Goal: Transaction & Acquisition: Purchase product/service

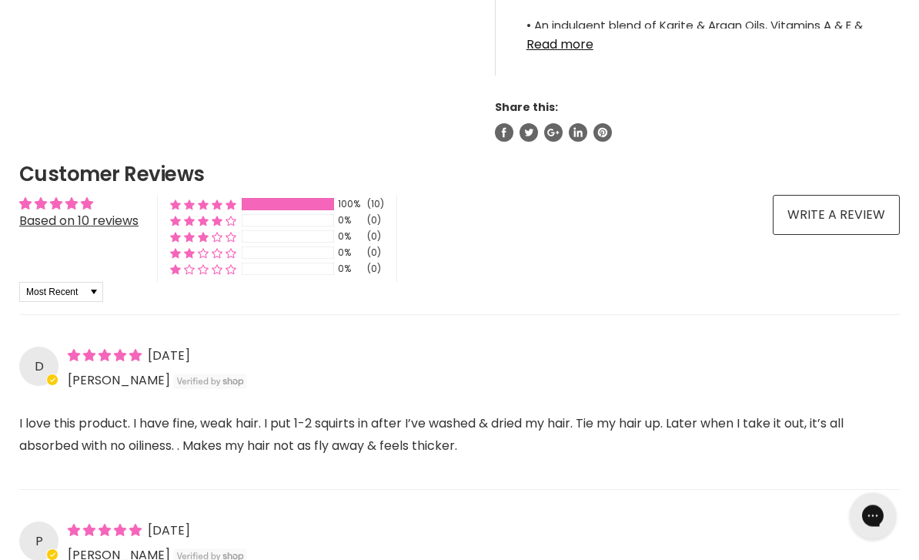
scroll to position [1106, 0]
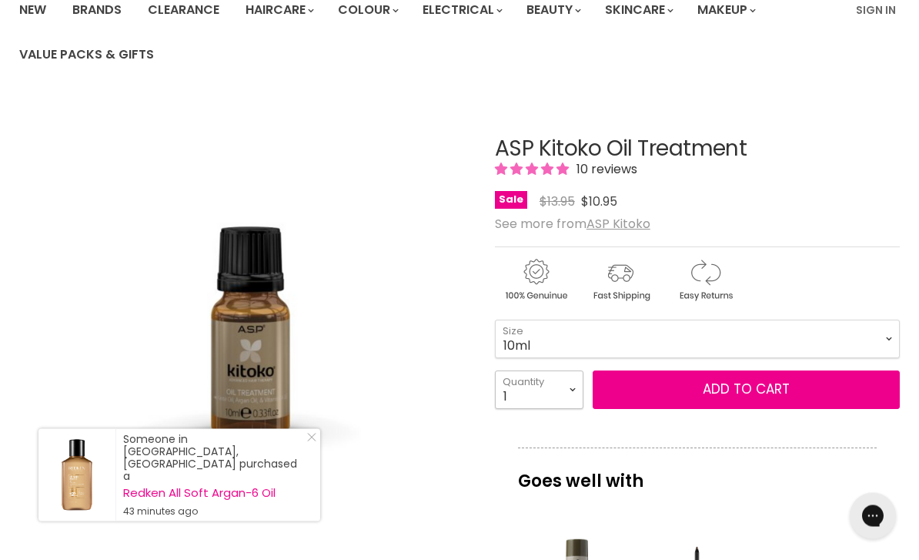
click at [563, 393] on select "1 2 3 4 5 6 7 8 9 10+" at bounding box center [539, 390] width 89 height 38
select select "2"
type input "2"
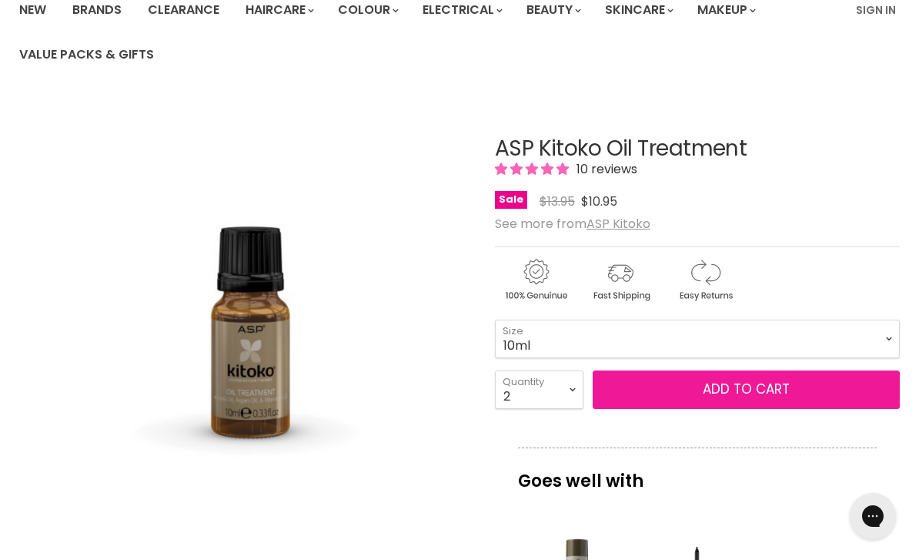
click at [734, 378] on button "Add to cart" at bounding box center [746, 389] width 307 height 38
click at [740, 384] on span "Add to cart" at bounding box center [746, 389] width 87 height 18
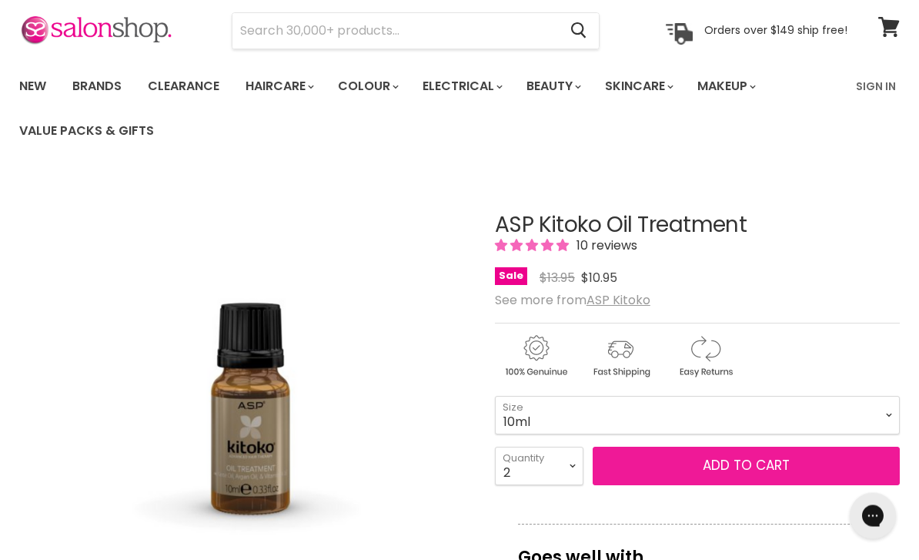
scroll to position [56, 0]
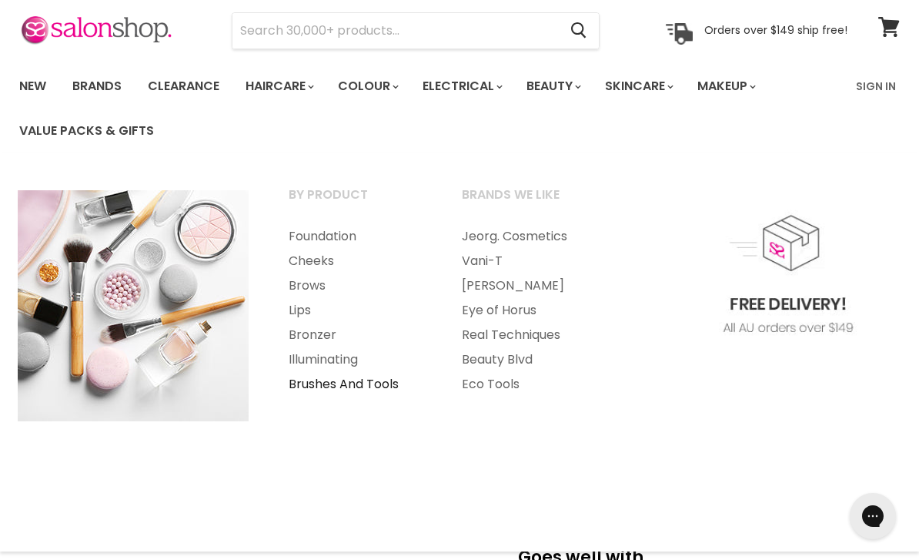
click at [371, 384] on link "Brushes And Tools" at bounding box center [354, 384] width 170 height 25
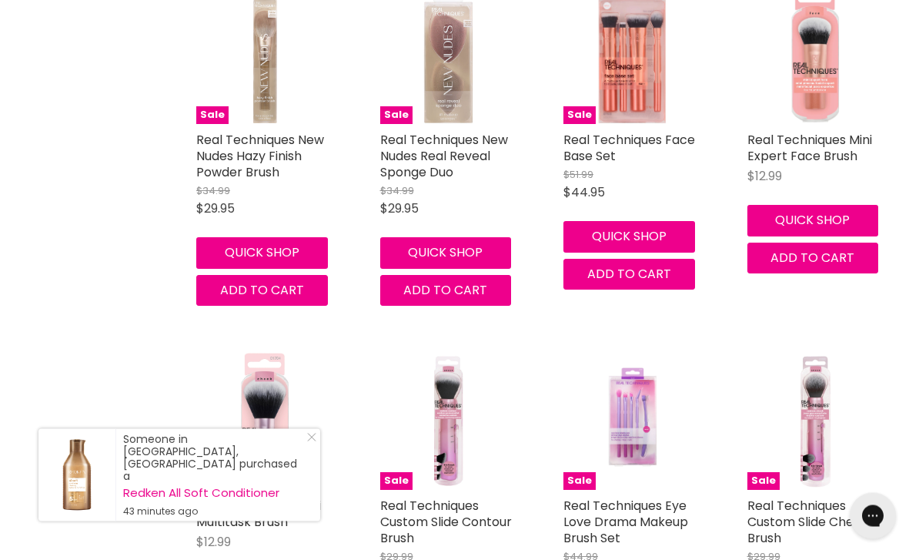
scroll to position [3369, 0]
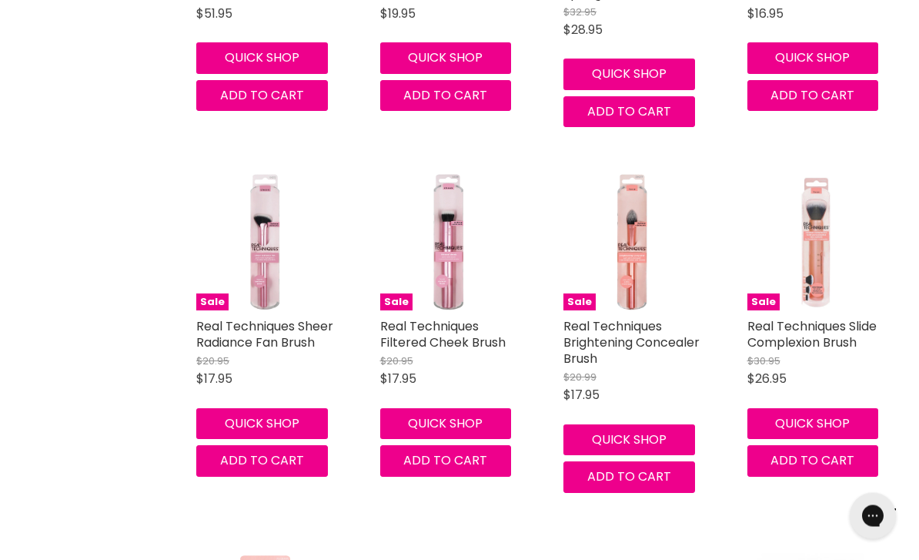
scroll to position [6479, 0]
click at [463, 257] on img "Main content" at bounding box center [449, 242] width 138 height 138
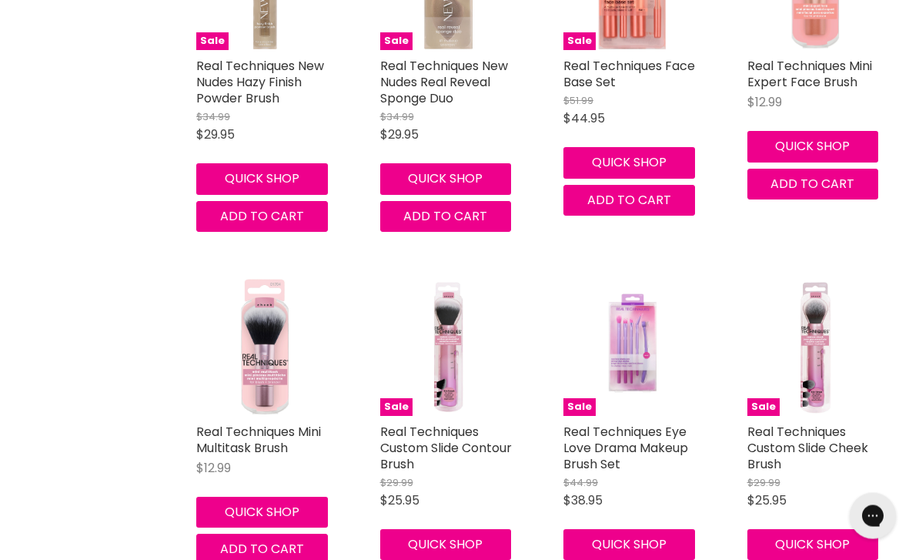
scroll to position [3435, 0]
click at [455, 386] on img "Main content" at bounding box center [449, 347] width 138 height 138
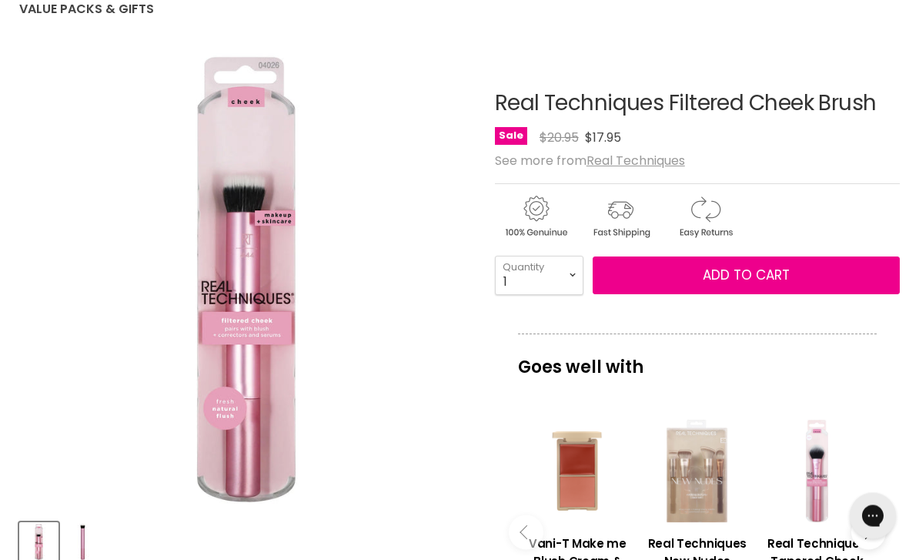
scroll to position [178, 0]
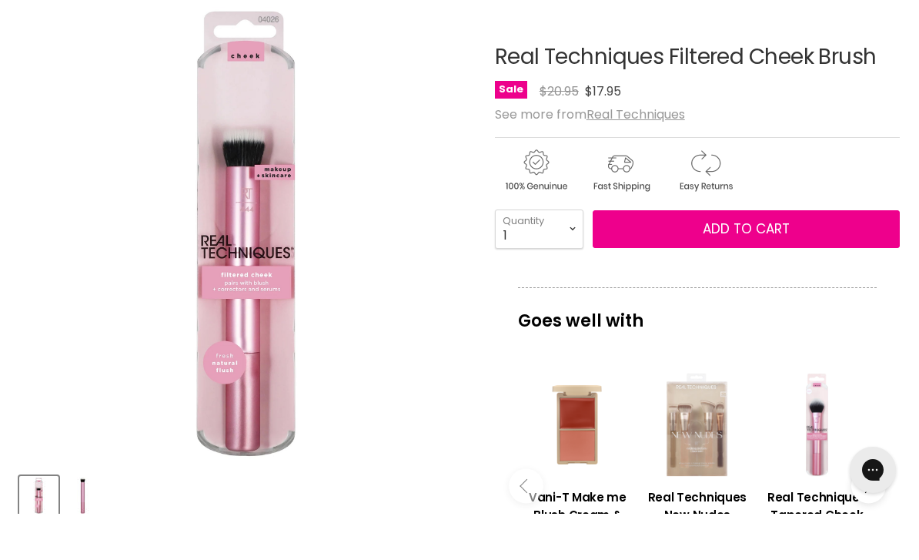
click at [301, 443] on img "Real Techniques Filtered Cheek Brush image. Click or Scroll to Zoom." at bounding box center [245, 279] width 453 height 453
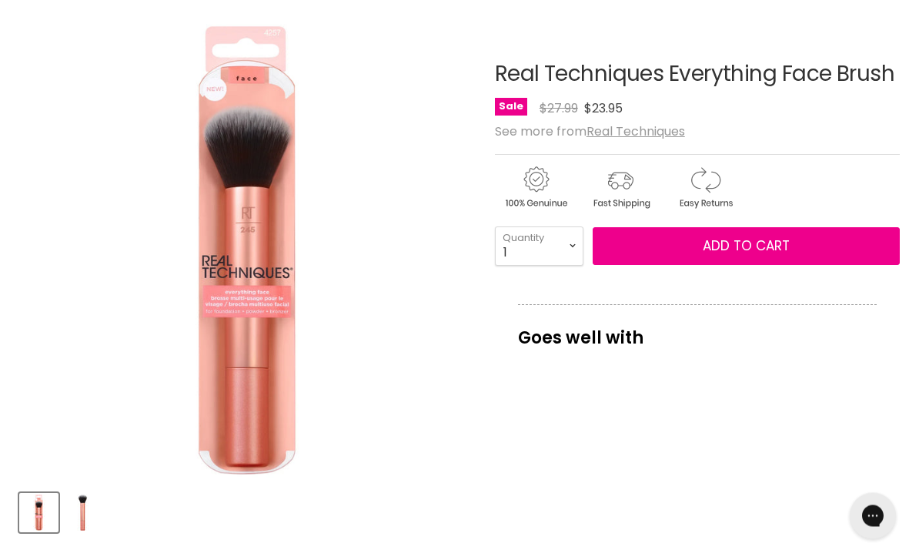
scroll to position [207, 0]
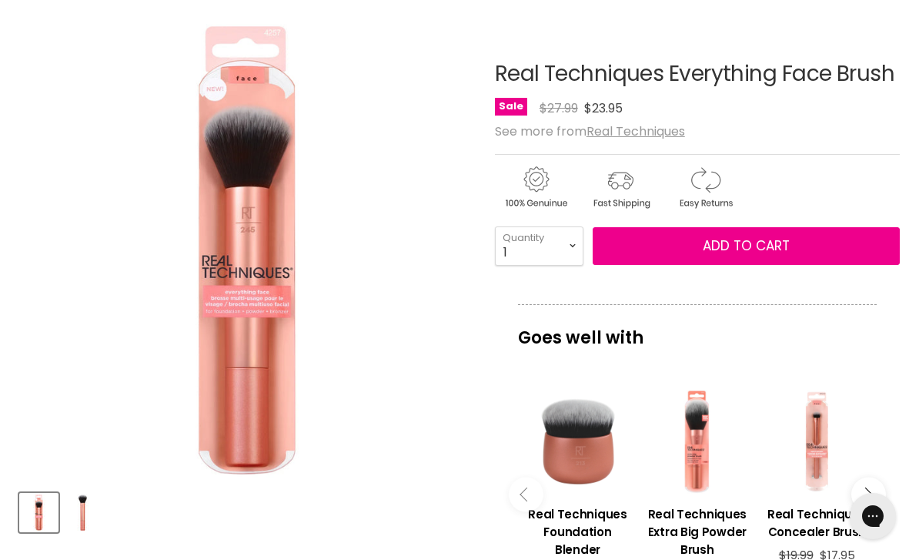
click at [580, 460] on div "Main content" at bounding box center [578, 442] width 104 height 104
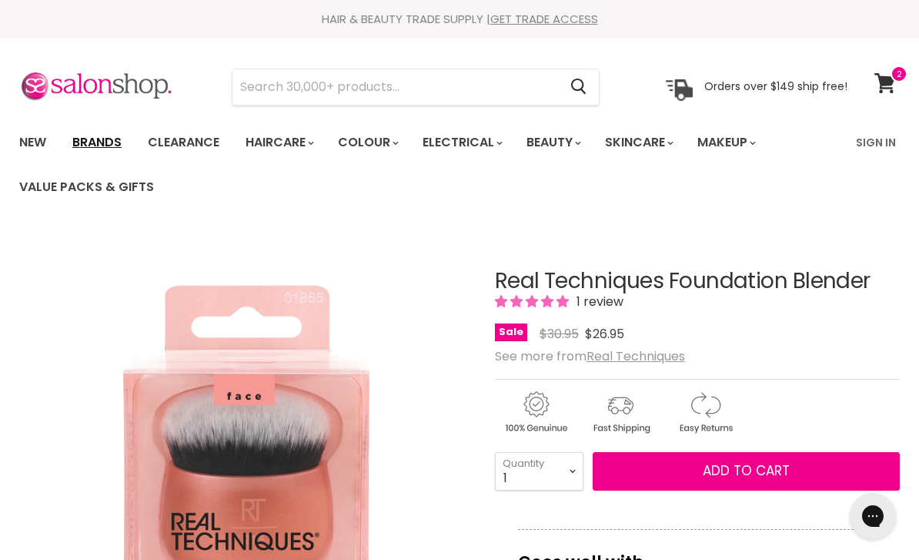
click at [105, 129] on link "Brands" at bounding box center [97, 142] width 72 height 32
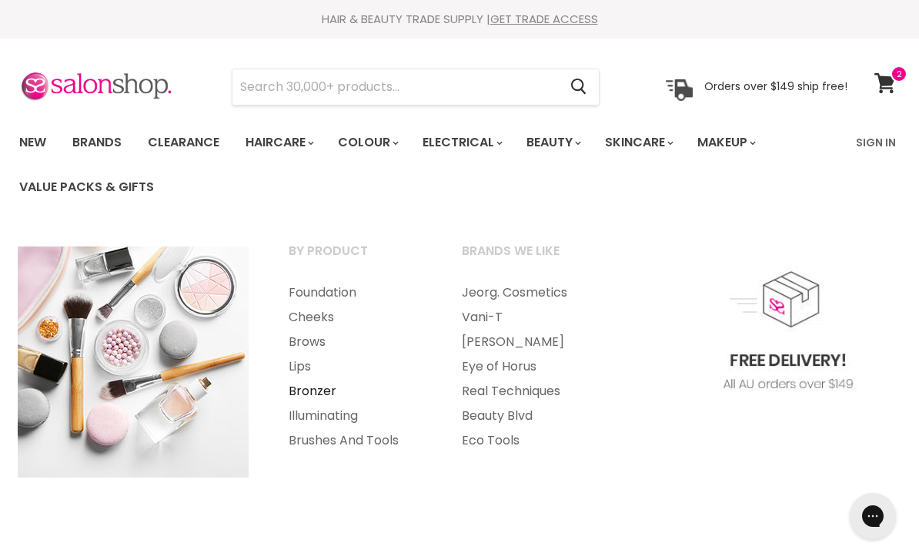
click at [316, 390] on link "Bronzer" at bounding box center [354, 391] width 170 height 25
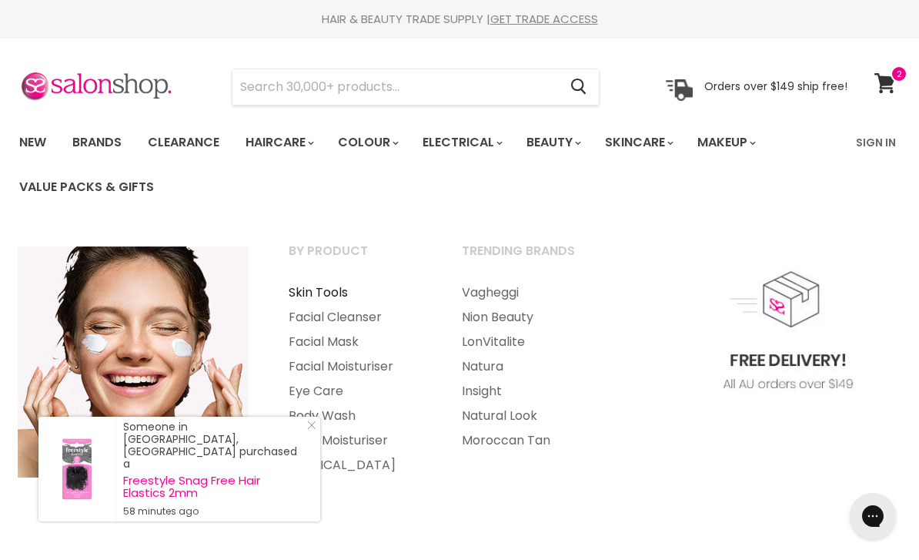
click at [333, 297] on link "Skin Tools" at bounding box center [354, 292] width 170 height 25
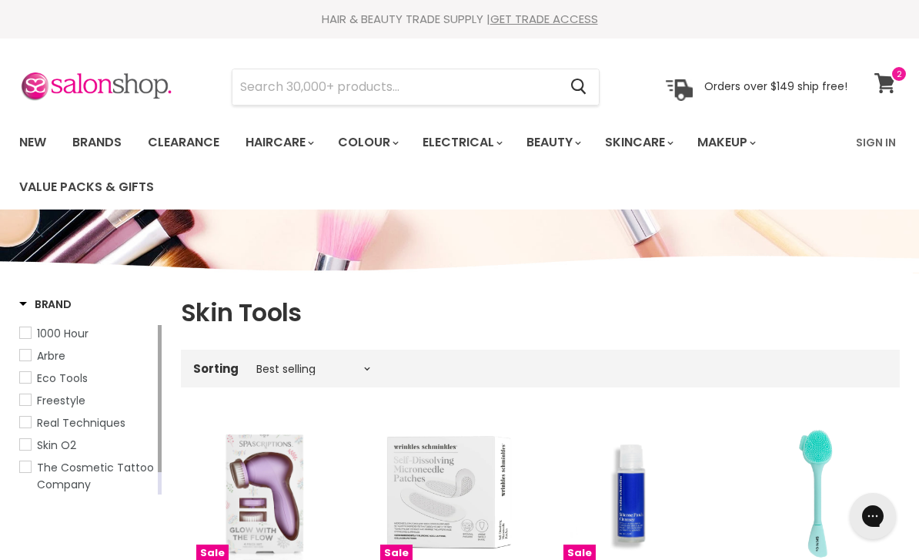
click at [892, 76] on span at bounding box center [899, 73] width 17 height 17
